Goal: Task Accomplishment & Management: Manage account settings

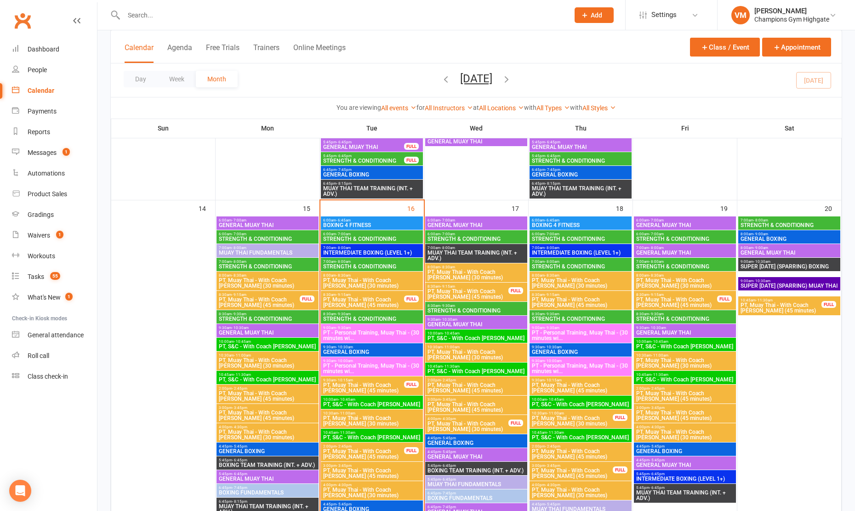
scroll to position [851, 0]
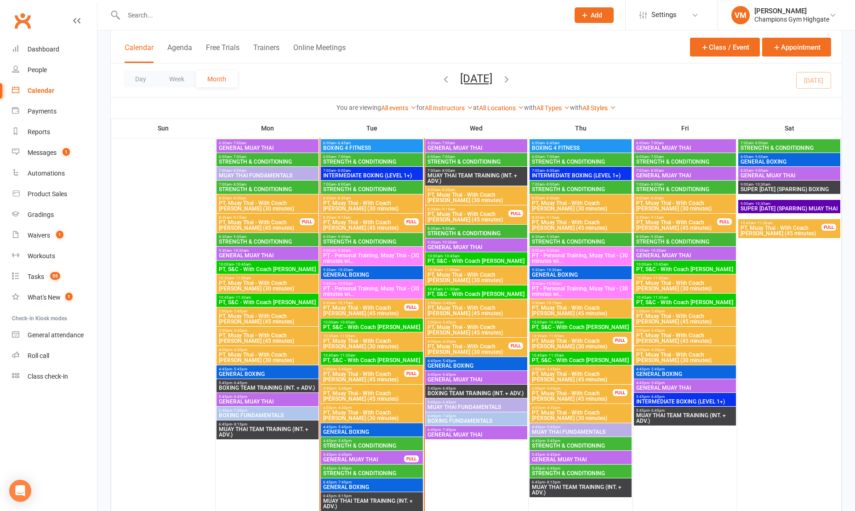
click at [352, 469] on span "5:45pm - 6:45pm" at bounding box center [372, 468] width 98 height 4
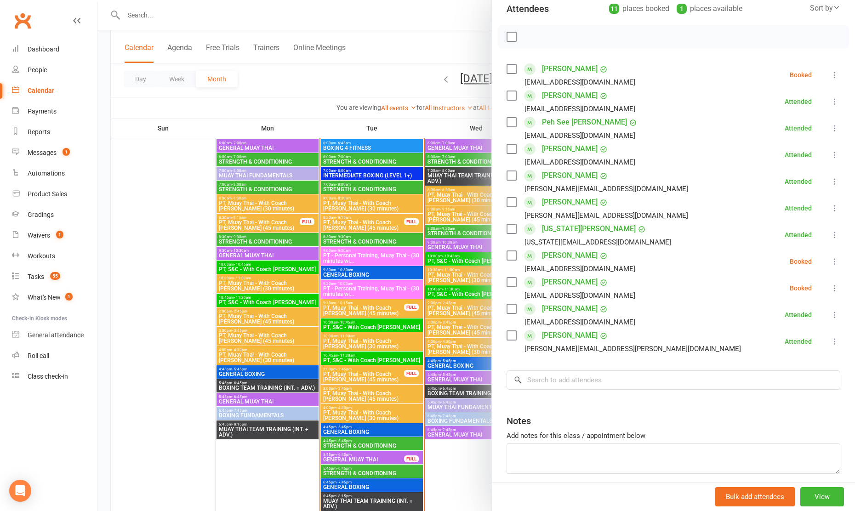
scroll to position [111, 0]
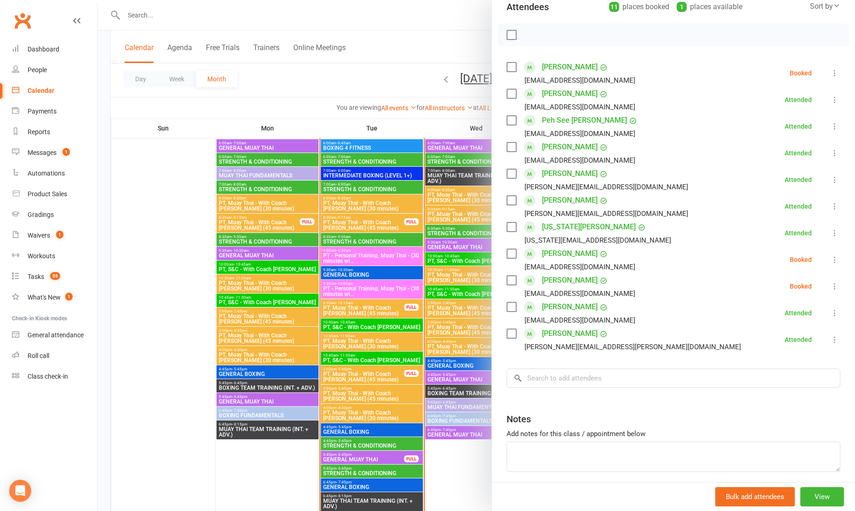
click at [514, 279] on label at bounding box center [510, 280] width 9 height 9
click at [509, 255] on label at bounding box center [510, 253] width 9 height 9
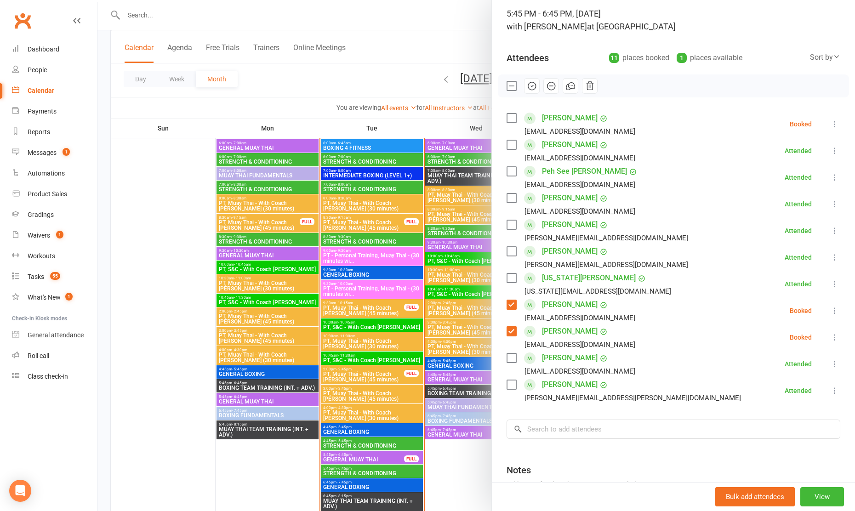
scroll to position [19, 0]
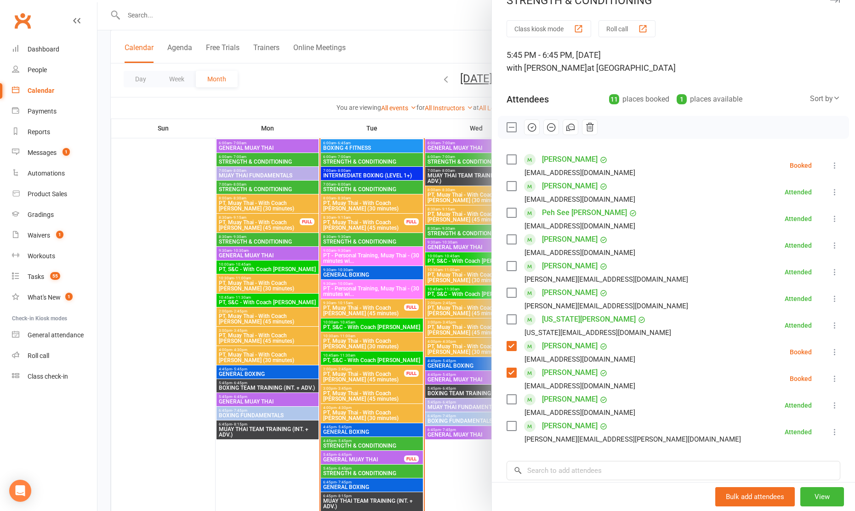
click at [532, 134] on button "button" at bounding box center [532, 127] width 16 height 16
click at [511, 345] on label at bounding box center [510, 345] width 9 height 9
click at [510, 372] on label at bounding box center [510, 372] width 9 height 9
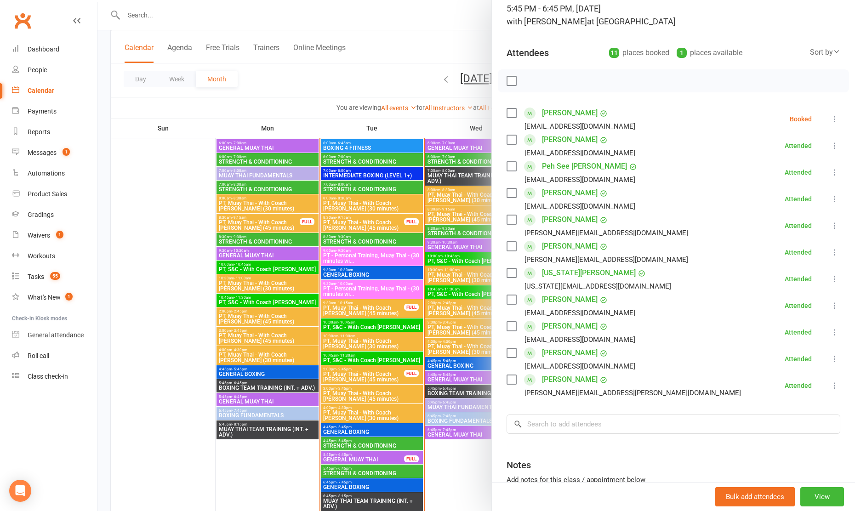
scroll to position [67, 0]
click at [580, 191] on link "[PERSON_NAME]" at bounding box center [570, 191] width 56 height 15
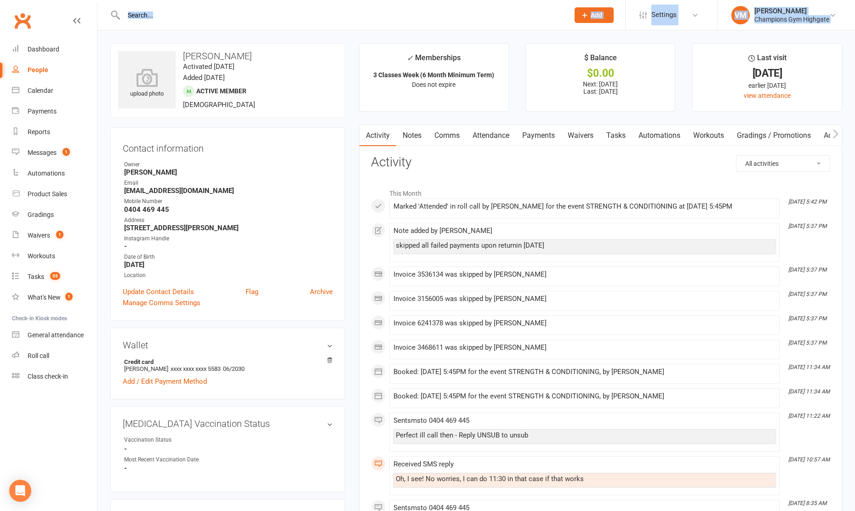
drag, startPoint x: 26, startPoint y: 34, endPoint x: 15, endPoint y: -15, distance: 50.4
